Goal: Check status

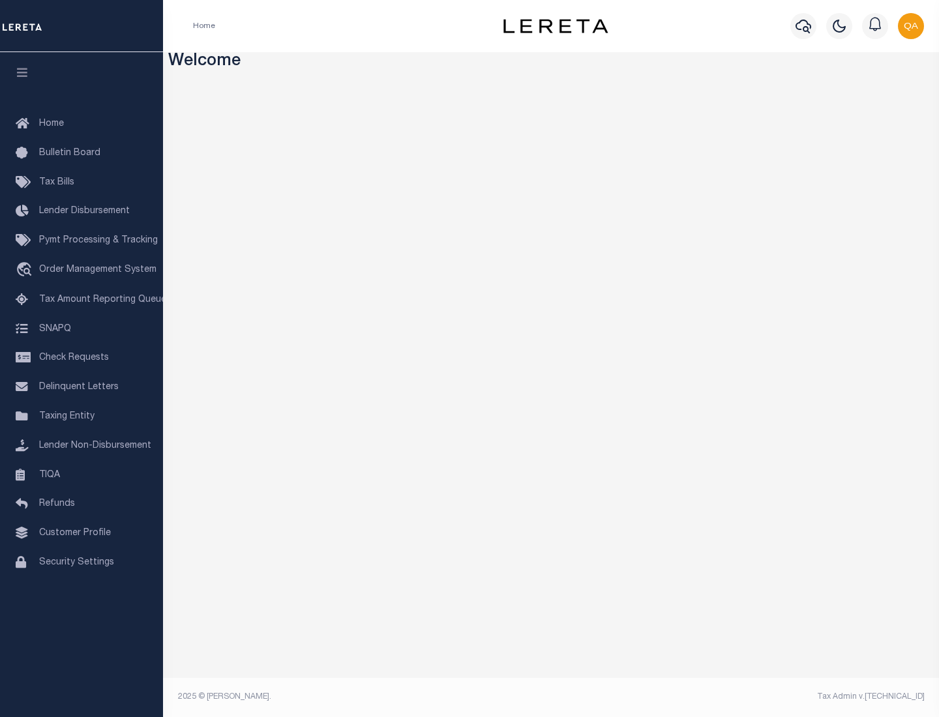
click at [82, 358] on span "Check Requests" at bounding box center [74, 358] width 70 height 9
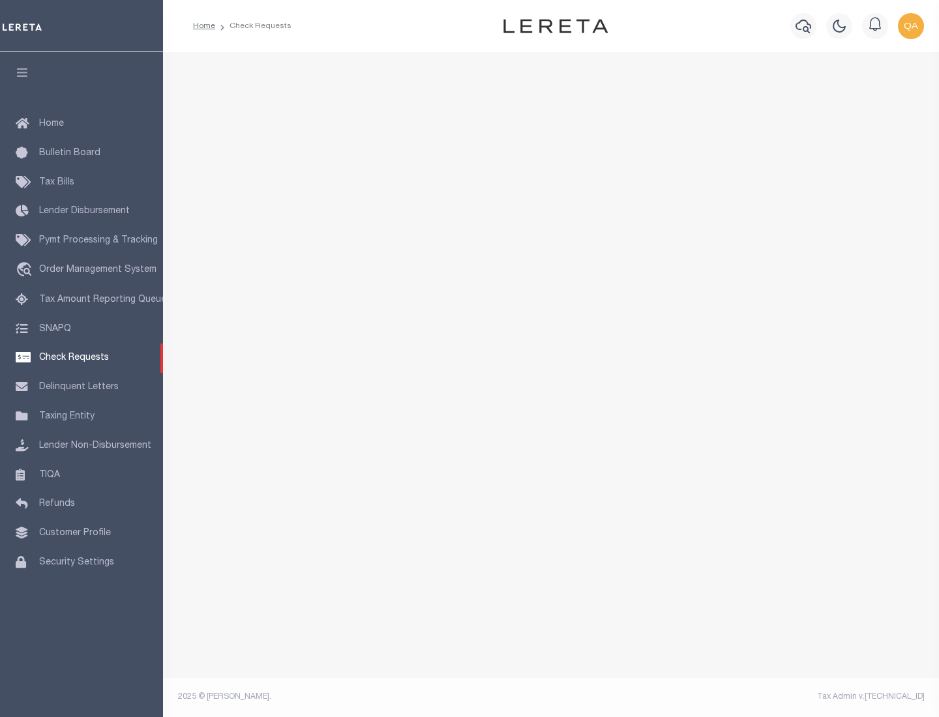
select select "50"
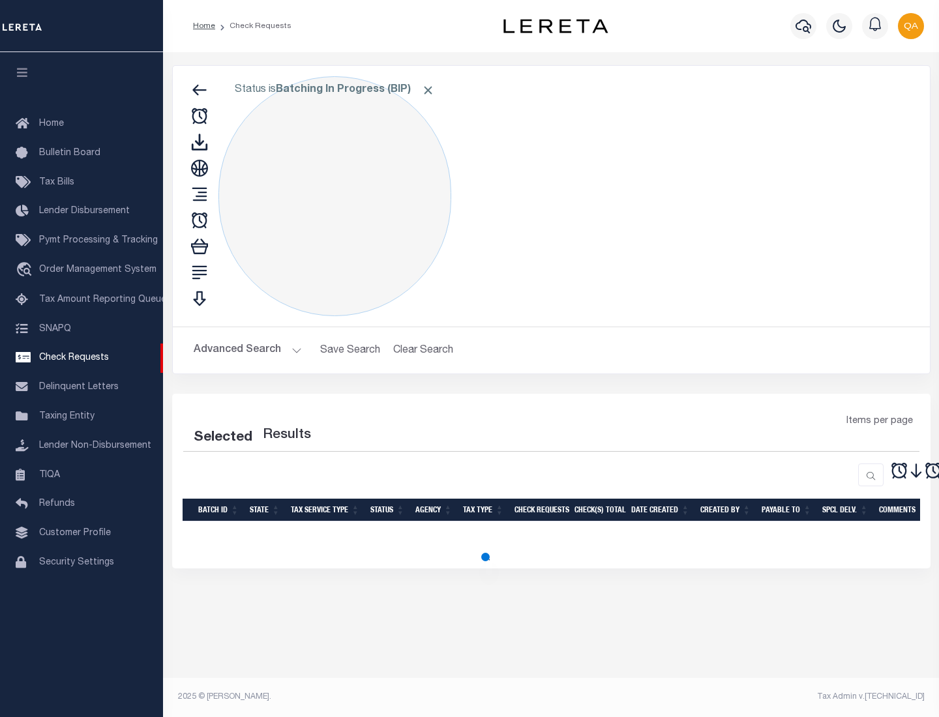
select select "50"
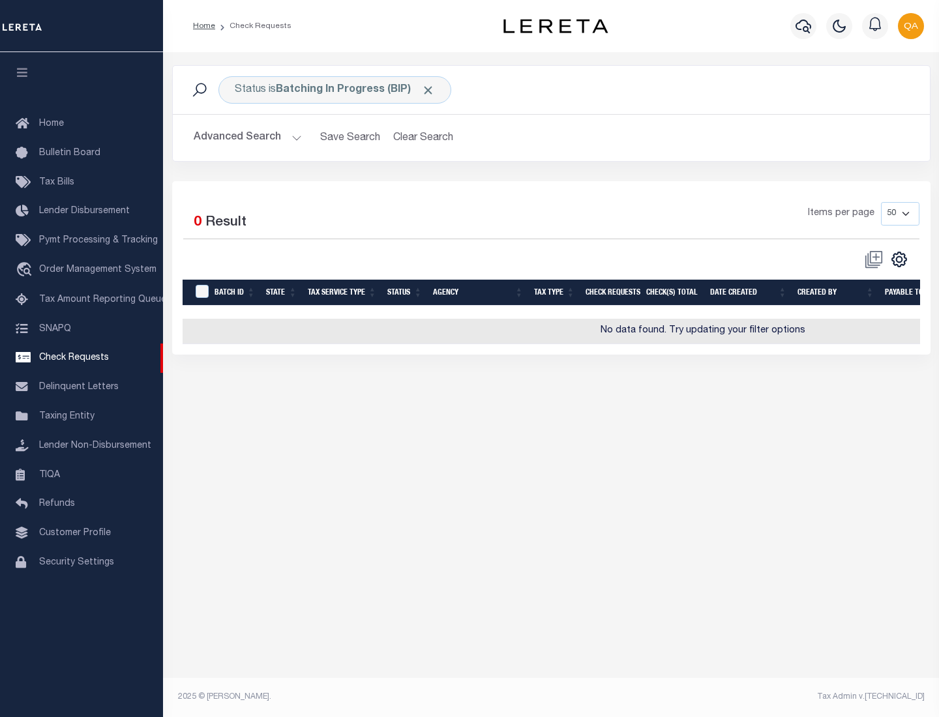
click at [429, 90] on span "Click to Remove" at bounding box center [428, 90] width 14 height 14
